Goal: Information Seeking & Learning: Learn about a topic

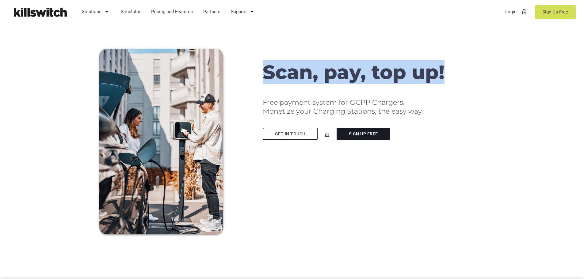
drag, startPoint x: 265, startPoint y: 71, endPoint x: 293, endPoint y: 57, distance: 31.8
click at [456, 71] on h1 "Scan, pay, top up!" at bounding box center [374, 72] width 222 height 21
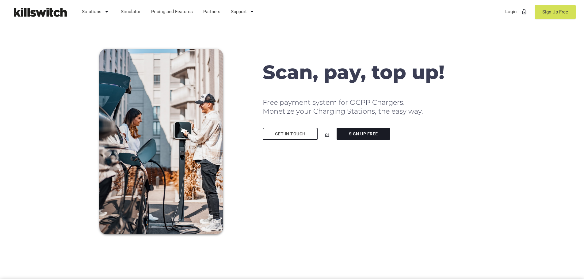
click at [274, 90] on div "Scan, pay, top up! Free payment system for OCPP Chargers. Monetize your Chargin…" at bounding box center [374, 89] width 222 height 54
click at [344, 210] on div "Scan, pay, top up! Free payment system for OCPP Chargers. Monetize your Chargin…" at bounding box center [292, 136] width 392 height 200
click at [329, 190] on div "Scan, pay, top up! Free payment system for OCPP Chargers. Monetize your Chargin…" at bounding box center [292, 136] width 392 height 200
click at [345, 179] on div "Scan, pay, top up! Free payment system for OCPP Chargers. Monetize your Chargin…" at bounding box center [292, 136] width 392 height 200
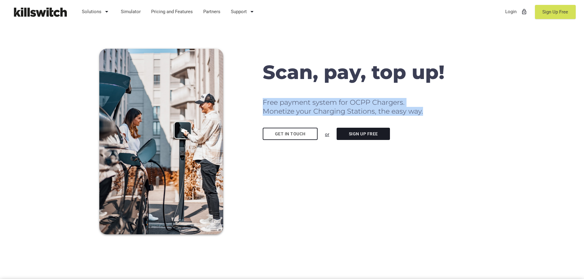
drag, startPoint x: 264, startPoint y: 102, endPoint x: 444, endPoint y: 109, distance: 180.1
click at [444, 109] on h2 "Free payment system for OCPP Chargers. Monetize your Charging Stations, the eas…" at bounding box center [374, 106] width 222 height 17
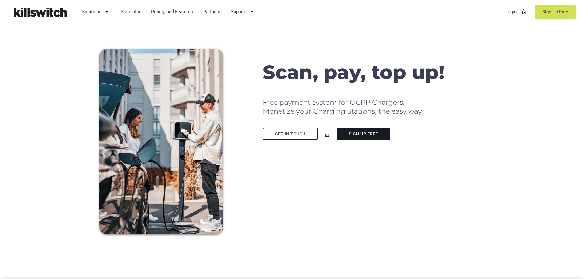
click at [410, 62] on h1 "Scan, pay, top up!" at bounding box center [374, 72] width 222 height 21
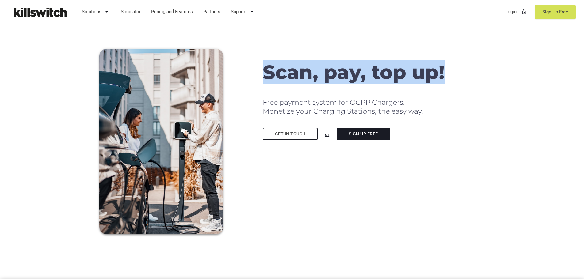
drag, startPoint x: 457, startPoint y: 75, endPoint x: 258, endPoint y: 76, distance: 198.1
click at [258, 76] on div "Scan, pay, top up! Free payment system for OCPP Chargers. Monetize your Chargin…" at bounding box center [292, 136] width 392 height 200
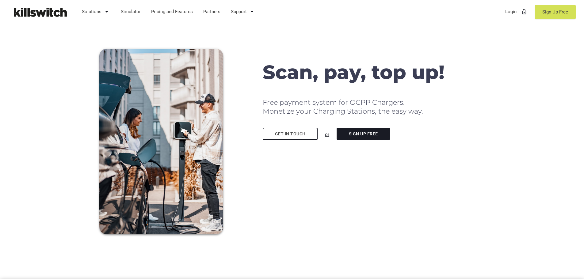
click at [341, 195] on div "Scan, pay, top up! Free payment system for OCPP Chargers. Monetize your Chargin…" at bounding box center [292, 136] width 392 height 200
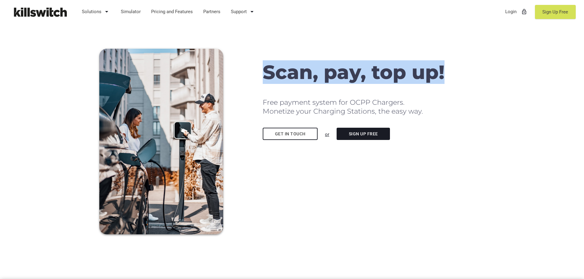
drag, startPoint x: 266, startPoint y: 69, endPoint x: 450, endPoint y: 74, distance: 184.0
click at [450, 74] on h1 "Scan, pay, top up!" at bounding box center [374, 72] width 222 height 21
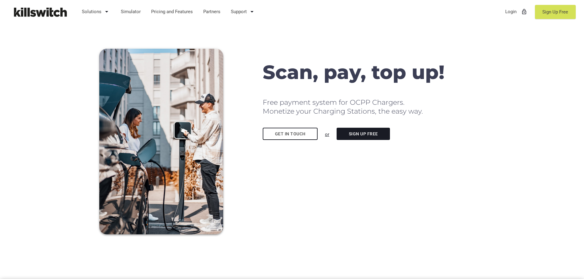
click at [409, 246] on div "Scan, pay, top up! Free payment system for OCPP Chargers. Monetize your Chargin…" at bounding box center [292, 139] width 584 height 279
